Goal: Navigation & Orientation: Find specific page/section

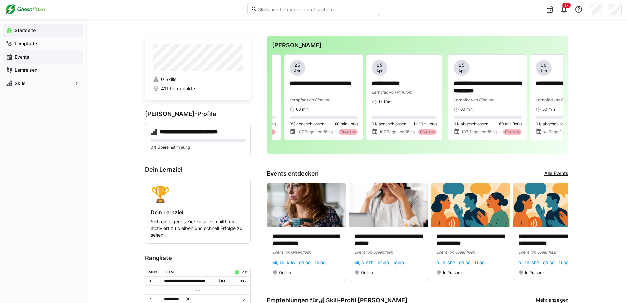
click at [22, 60] on span "Events" at bounding box center [47, 57] width 67 height 7
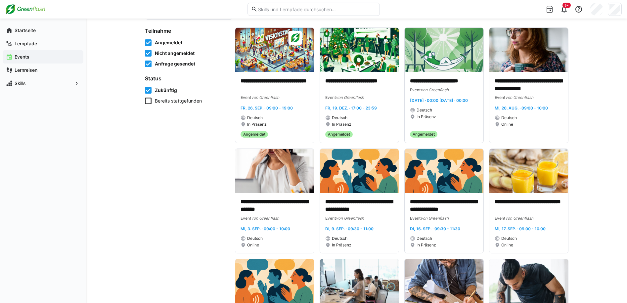
scroll to position [52, 0]
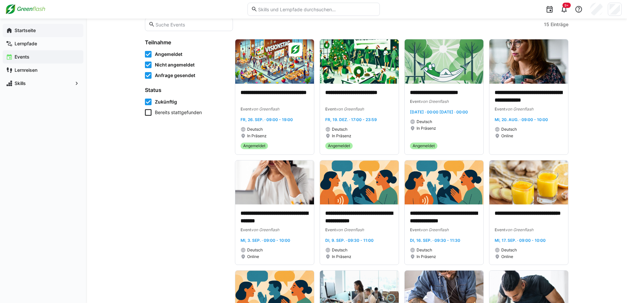
click at [58, 29] on span "Startseite" at bounding box center [47, 30] width 67 height 7
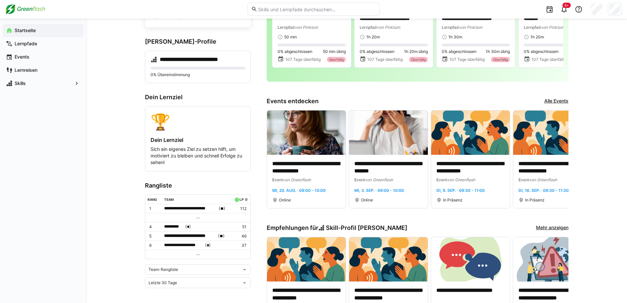
scroll to position [31, 0]
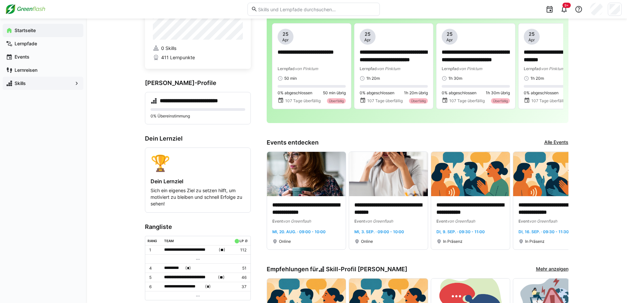
click at [34, 89] on div "Skills" at bounding box center [43, 83] width 81 height 13
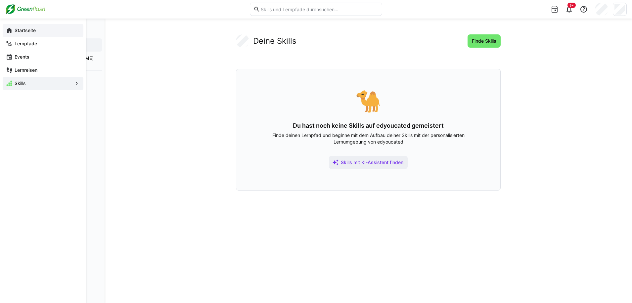
click at [13, 28] on div "Startseite" at bounding box center [43, 30] width 81 height 13
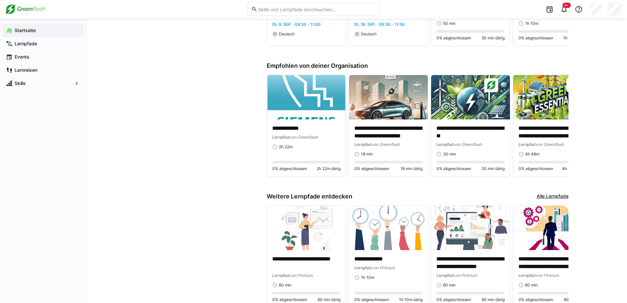
scroll to position [395, 0]
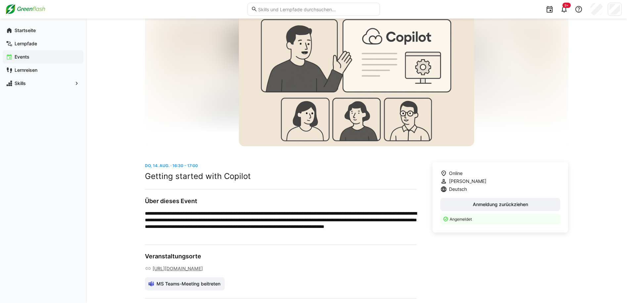
scroll to position [66, 0]
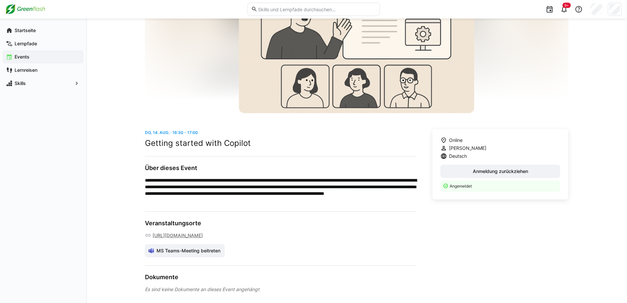
click at [107, 124] on div "**********" at bounding box center [356, 130] width 541 height 356
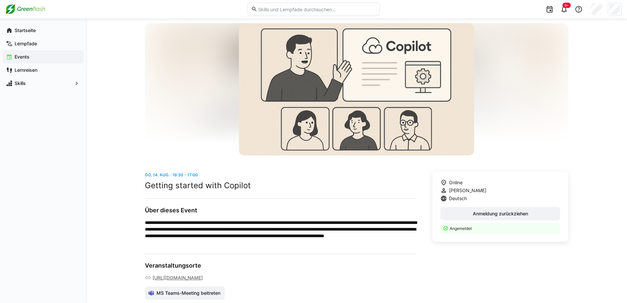
scroll to position [0, 0]
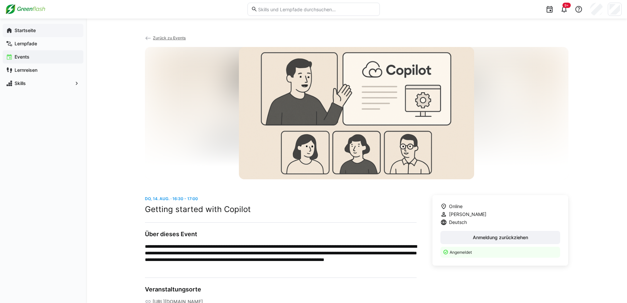
click at [36, 33] on span "Startseite" at bounding box center [47, 30] width 67 height 7
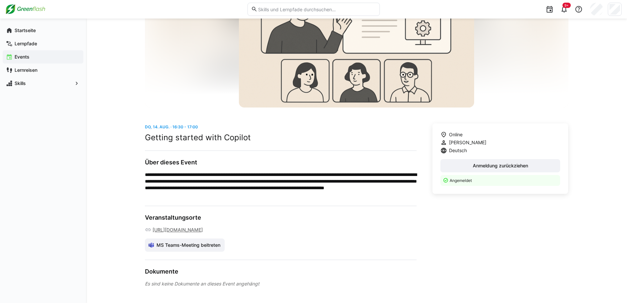
scroll to position [92, 0]
